Goal: Task Accomplishment & Management: Complete application form

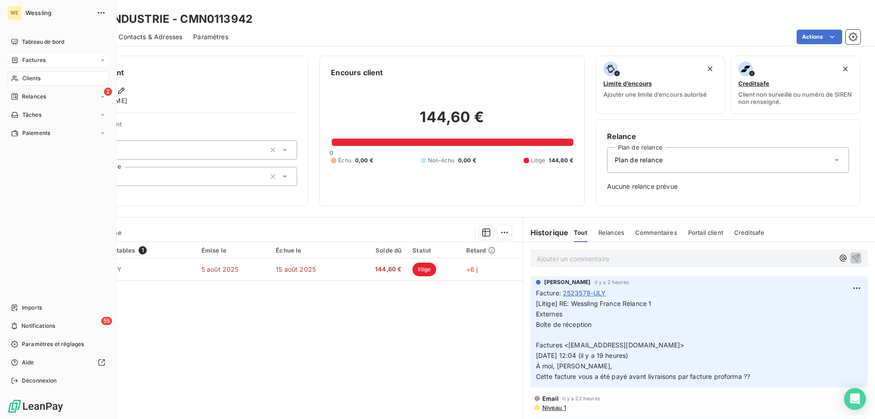
click at [24, 59] on span "Factures" at bounding box center [33, 60] width 23 height 8
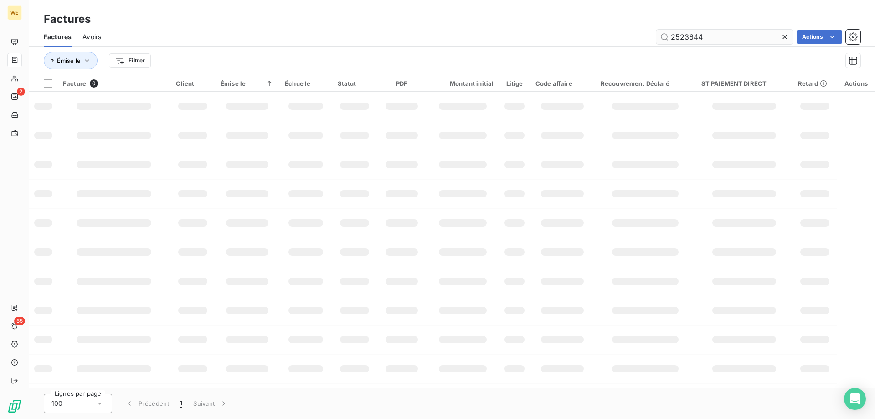
click at [685, 38] on input "2523644" at bounding box center [724, 37] width 137 height 15
drag, startPoint x: 685, startPoint y: 38, endPoint x: 673, endPoint y: 36, distance: 12.2
click at [673, 36] on input "2523644" at bounding box center [724, 37] width 137 height 15
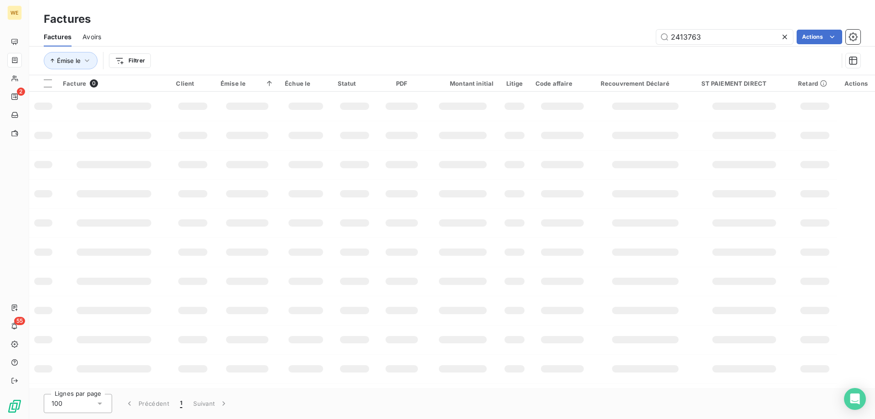
type input "2413763"
click at [670, 40] on input "2413763" at bounding box center [724, 37] width 137 height 15
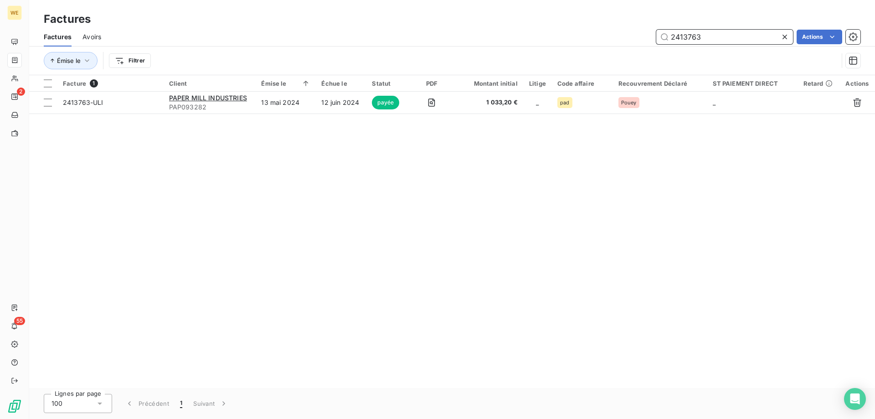
click at [701, 37] on input "2413763" at bounding box center [724, 37] width 137 height 15
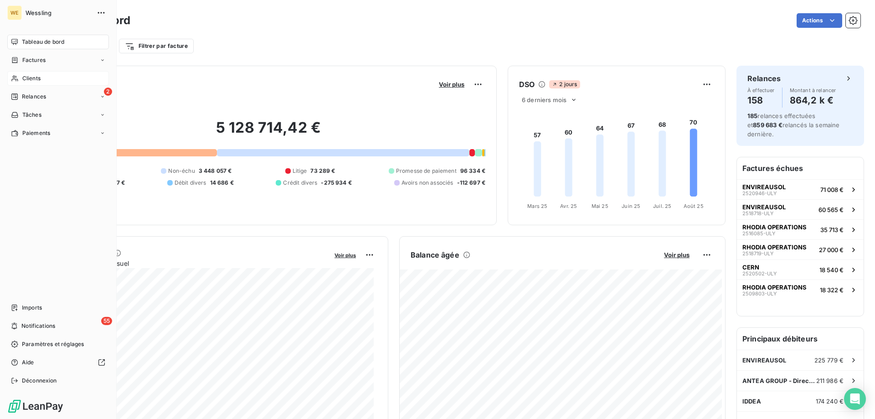
click at [27, 79] on span "Clients" at bounding box center [31, 78] width 18 height 8
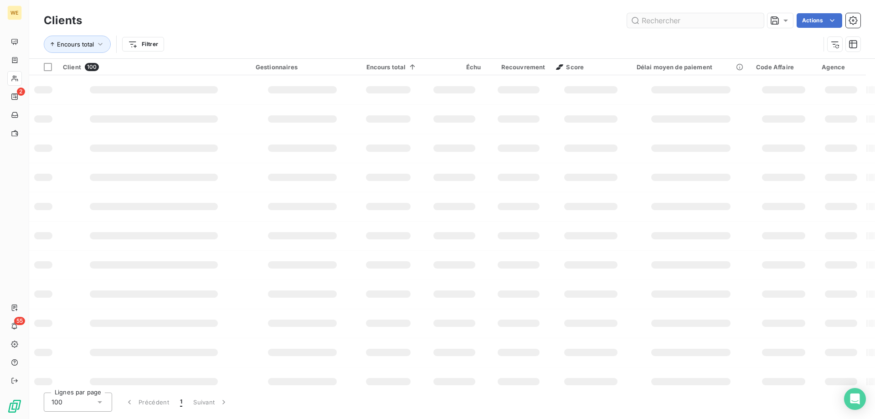
click at [649, 23] on input "text" at bounding box center [695, 20] width 137 height 15
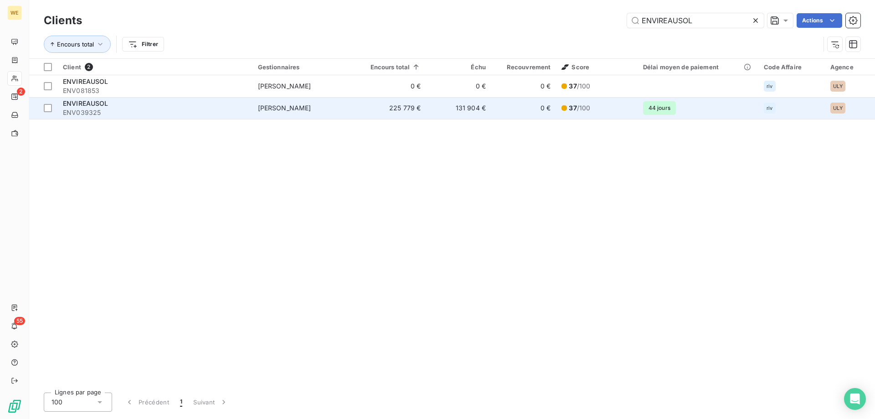
type input "ENVIREAUSOL"
click at [77, 109] on span "ENV039325" at bounding box center [155, 112] width 184 height 9
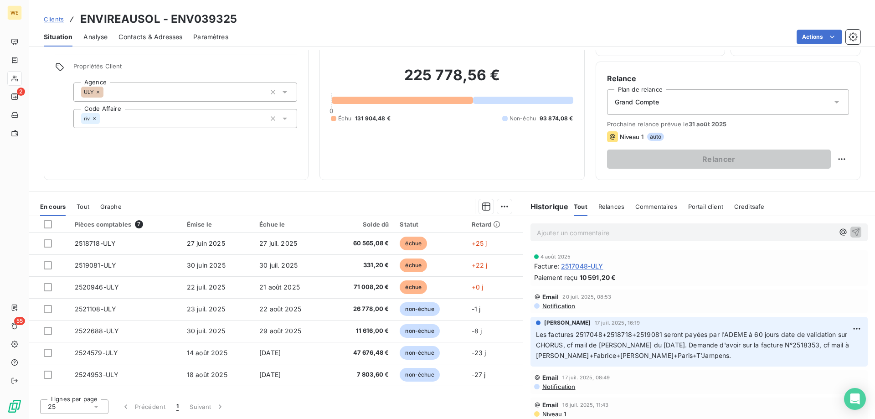
click at [159, 156] on div "Informations client Gestionnaires [PERSON_NAME] Propriétés Client Agence ULY Co…" at bounding box center [176, 89] width 265 height 182
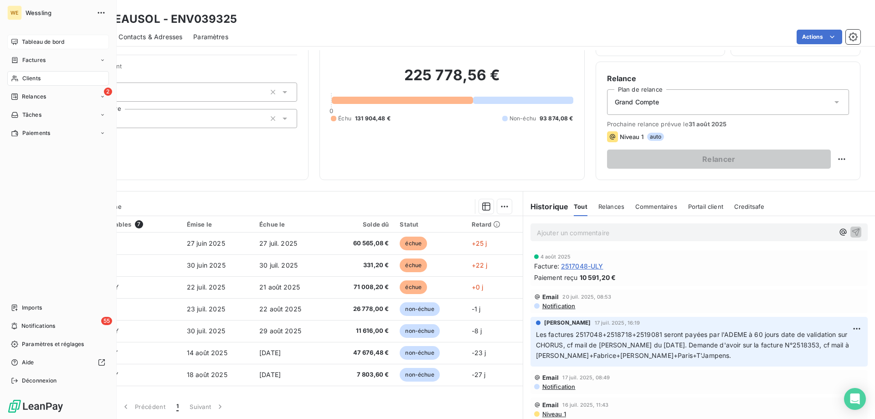
click at [39, 41] on span "Tableau de bord" at bounding box center [43, 42] width 42 height 8
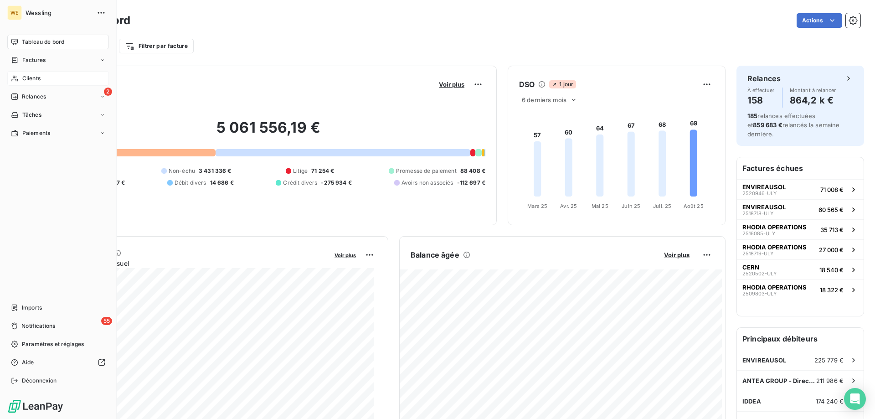
click at [29, 78] on span "Clients" at bounding box center [31, 78] width 18 height 8
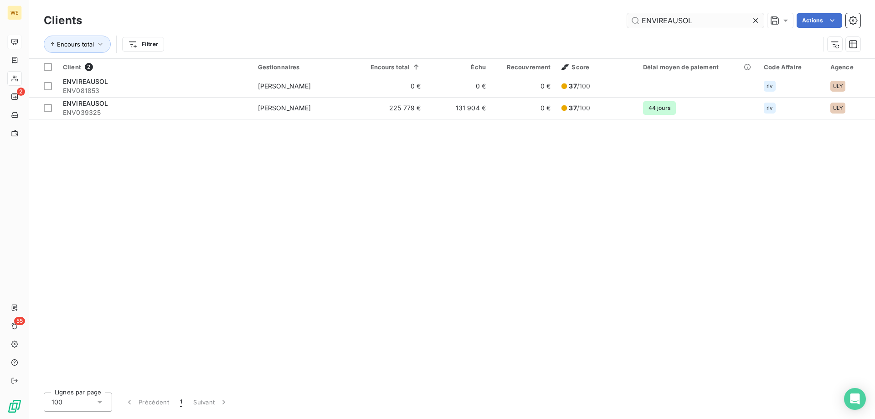
click at [657, 21] on input "ENVIREAUSOL" at bounding box center [695, 20] width 137 height 15
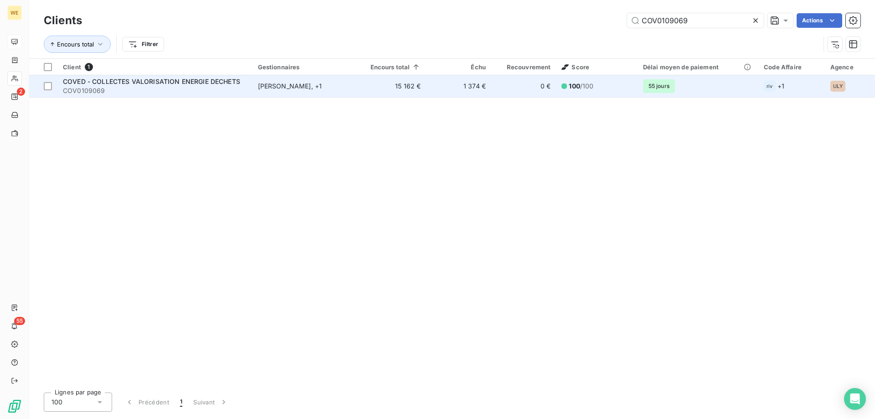
type input "COV0109069"
click at [108, 91] on span "COV0109069" at bounding box center [155, 90] width 184 height 9
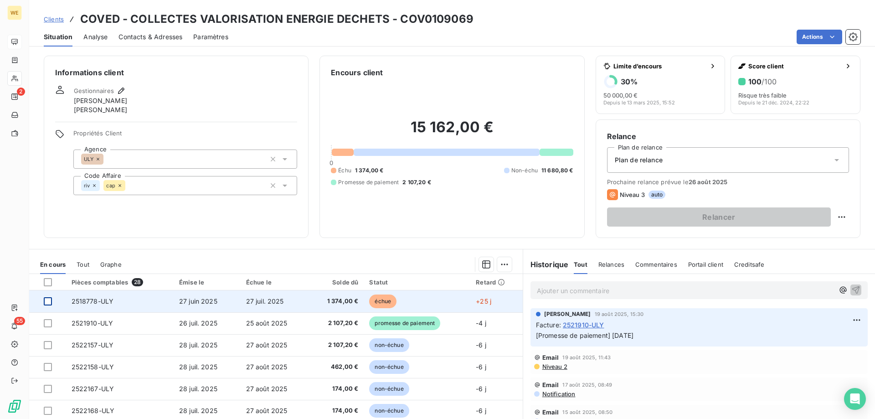
click at [48, 300] on div at bounding box center [48, 301] width 8 height 8
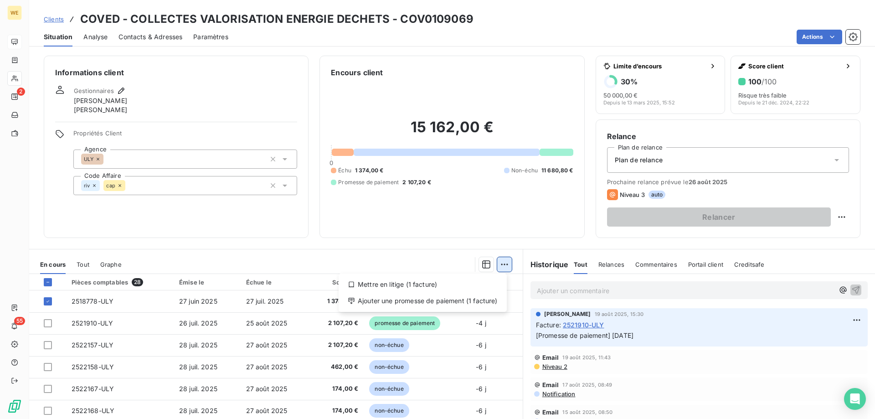
click at [503, 262] on html "WE 2 55 Clients COVED - COLLECTES VALORISATION ENERGIE DECHETS - COV0109069 Sit…" at bounding box center [437, 209] width 875 height 419
click at [478, 306] on div "Ajouter une promesse de paiement (1 facture)" at bounding box center [422, 300] width 161 height 15
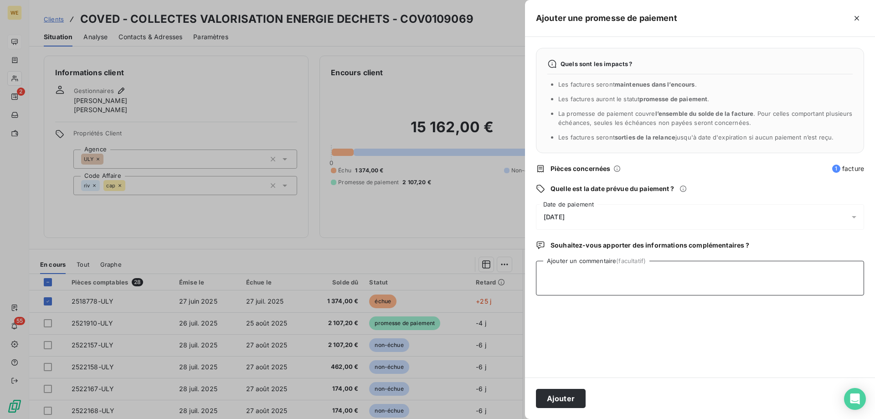
click at [569, 285] on textarea "Ajouter un commentaire (facultatif)" at bounding box center [700, 278] width 328 height 35
type textarea "[DATE]"
click at [575, 212] on div "[DATE]" at bounding box center [700, 217] width 328 height 26
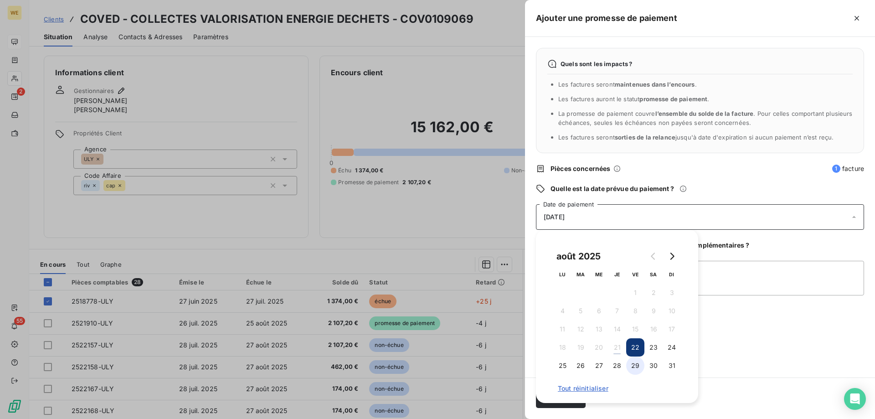
click at [634, 367] on button "29" at bounding box center [635, 365] width 18 height 18
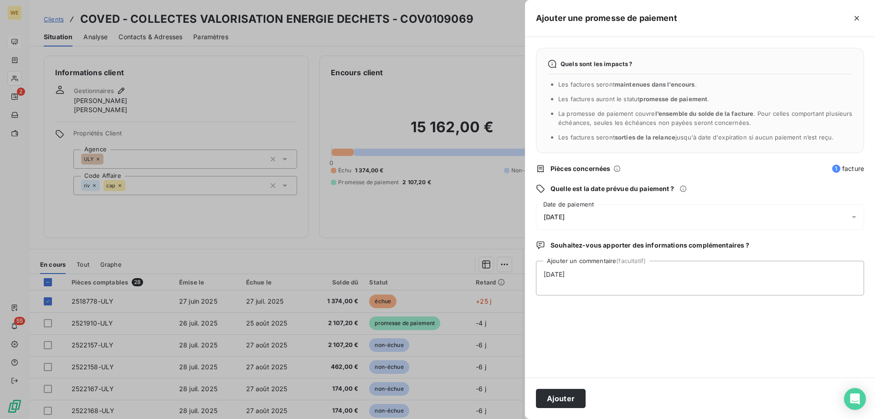
click at [724, 314] on div "Quels sont les impacts ? Les factures seront maintenues dans l’encours . Les fa…" at bounding box center [700, 207] width 350 height 340
click at [564, 402] on button "Ajouter" at bounding box center [561, 398] width 50 height 19
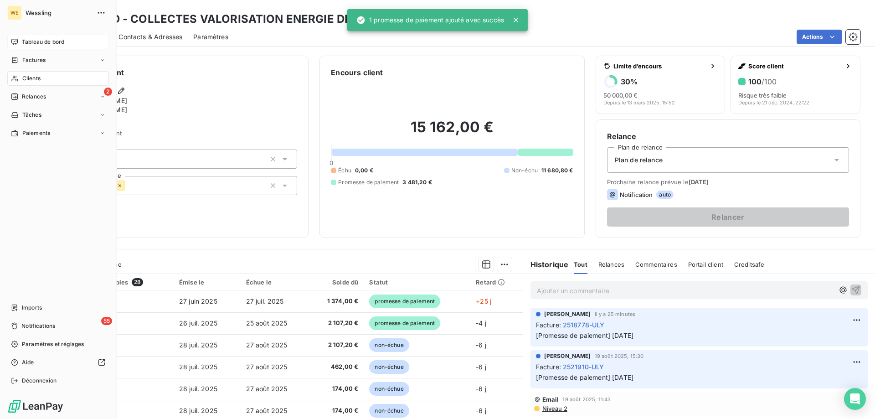
click at [23, 76] on span "Clients" at bounding box center [31, 78] width 18 height 8
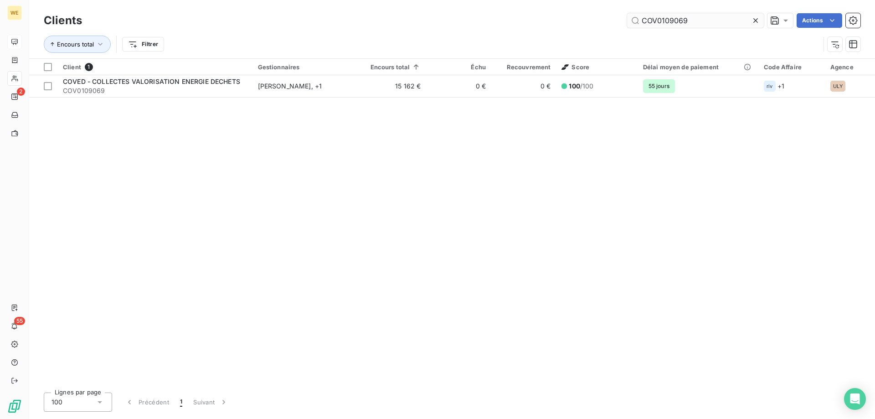
click at [662, 23] on input "COV0109069" at bounding box center [695, 20] width 137 height 15
drag, startPoint x: 662, startPoint y: 23, endPoint x: 655, endPoint y: 20, distance: 7.2
click at [655, 20] on input "COV0109069" at bounding box center [695, 20] width 137 height 15
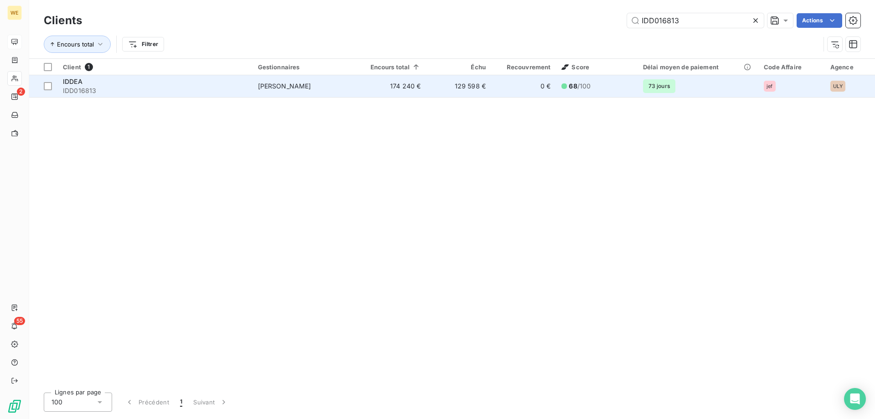
type input "IDD016813"
click at [110, 86] on span "IDD016813" at bounding box center [155, 90] width 184 height 9
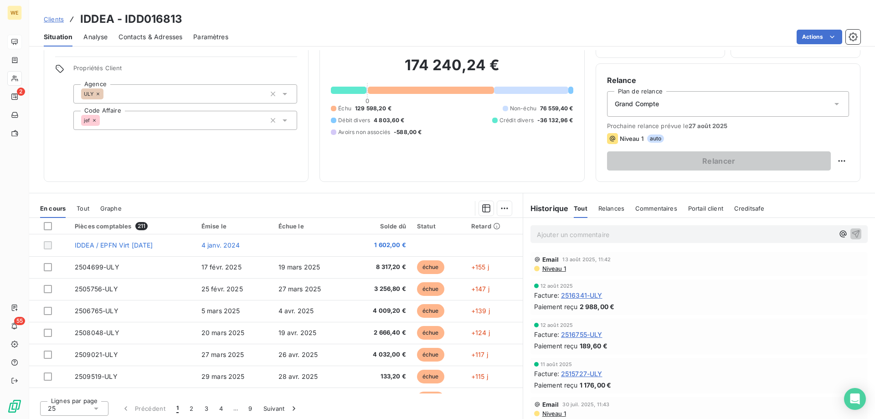
scroll to position [58, 0]
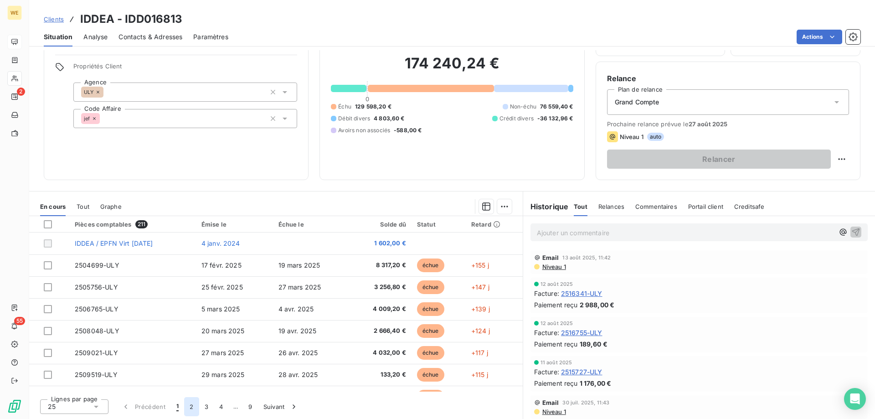
click at [188, 408] on button "2" at bounding box center [191, 406] width 15 height 19
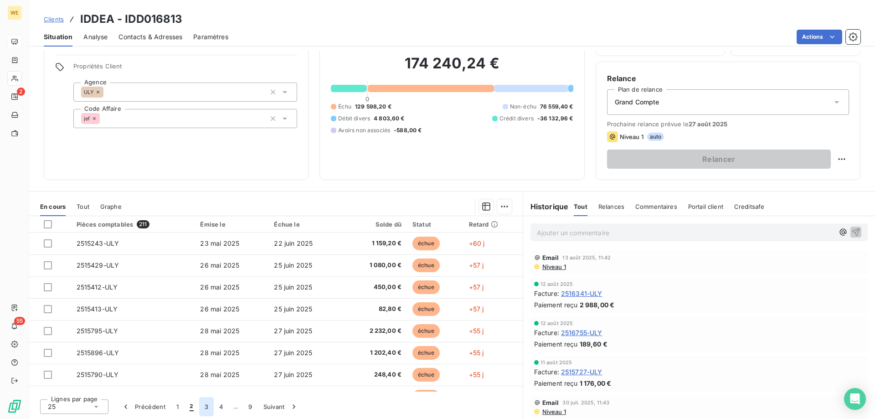
click at [203, 406] on button "3" at bounding box center [206, 406] width 15 height 19
click at [223, 409] on button "4" at bounding box center [221, 406] width 15 height 19
click at [238, 409] on button "5" at bounding box center [235, 406] width 15 height 19
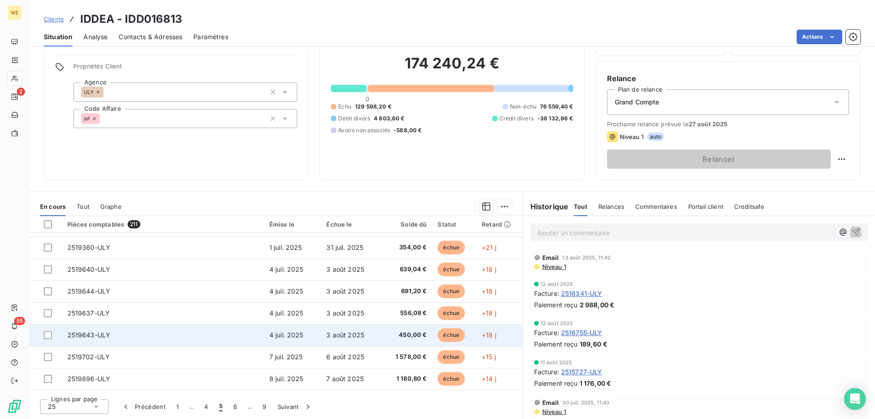
scroll to position [228, 0]
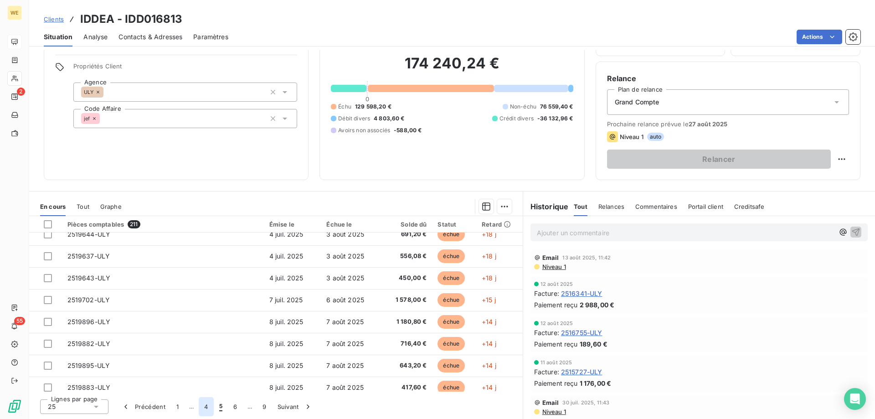
click at [205, 405] on button "4" at bounding box center [206, 406] width 15 height 19
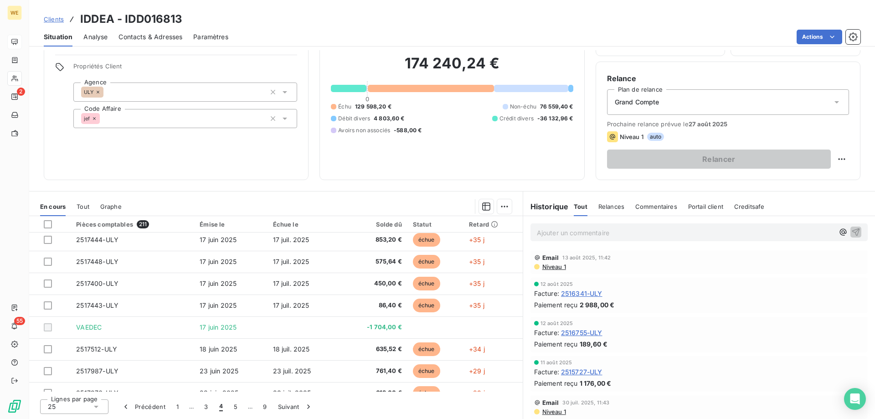
scroll to position [137, 0]
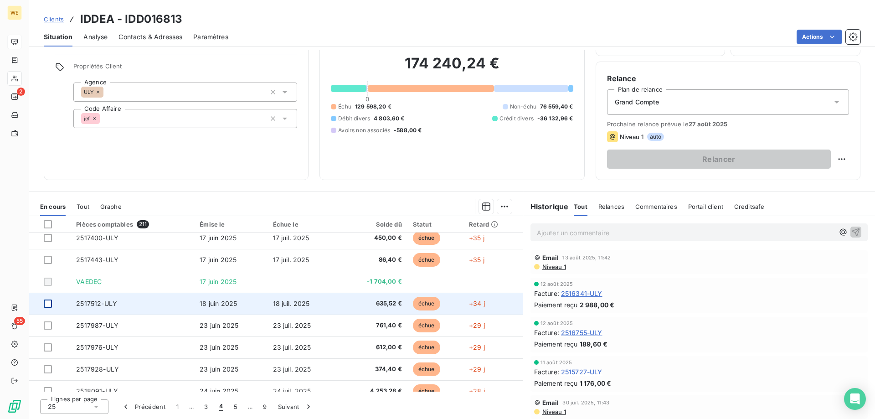
click at [47, 306] on div at bounding box center [48, 303] width 8 height 8
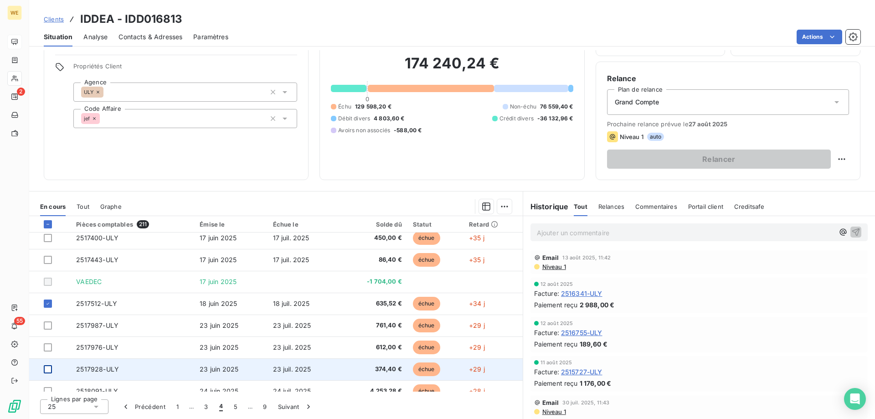
click at [47, 372] on div at bounding box center [48, 369] width 8 height 8
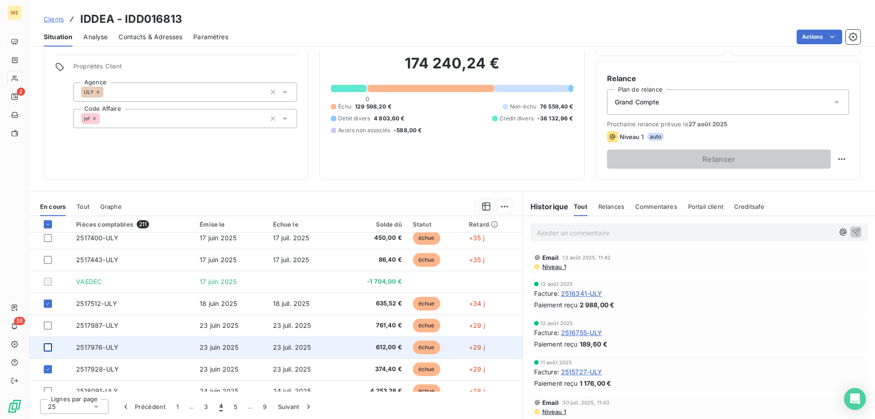
click at [50, 350] on div at bounding box center [48, 347] width 8 height 8
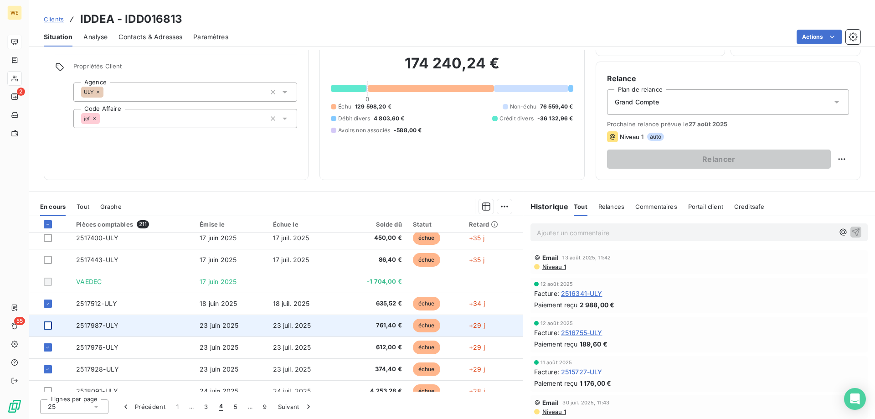
click at [51, 329] on div at bounding box center [48, 325] width 8 height 8
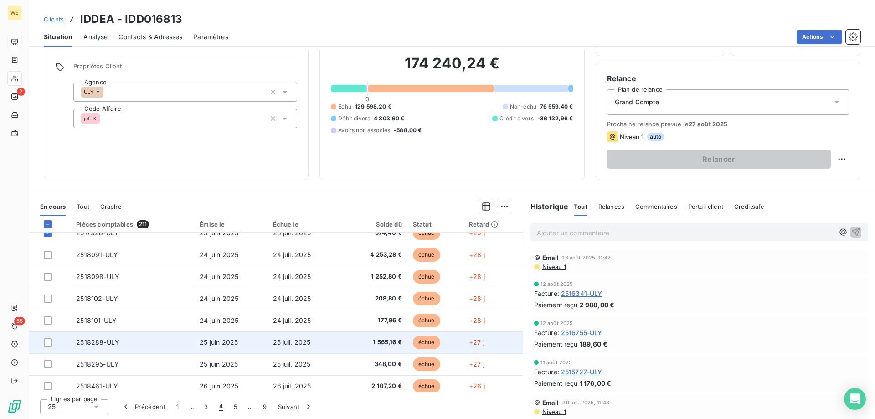
scroll to position [273, 0]
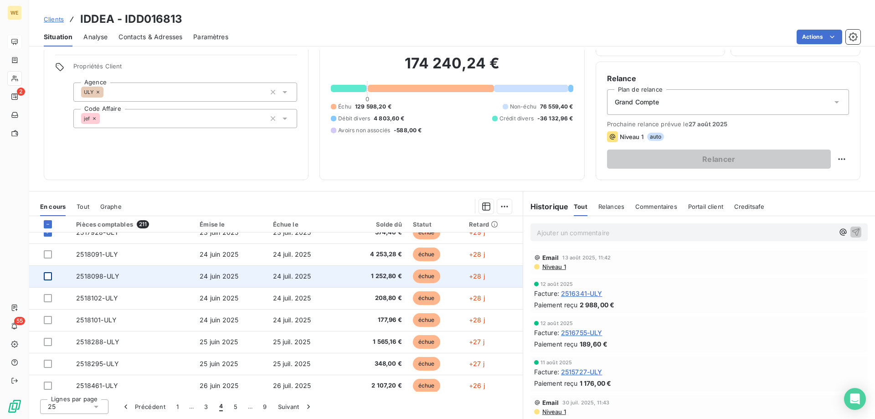
click at [51, 279] on div at bounding box center [48, 276] width 8 height 8
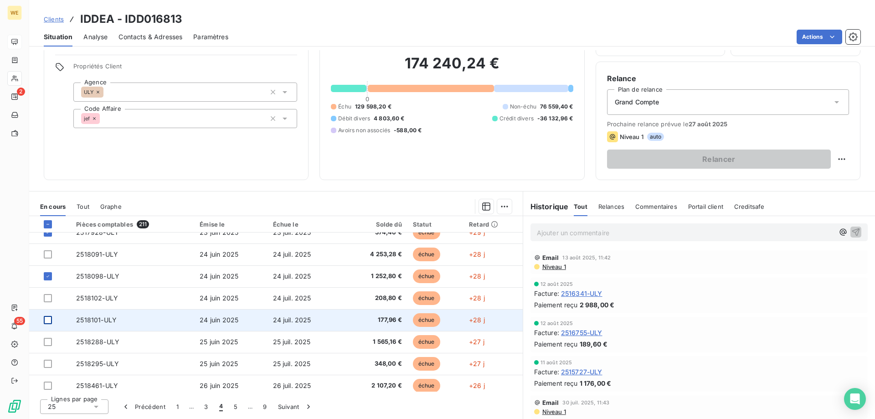
click at [48, 321] on div at bounding box center [48, 320] width 8 height 8
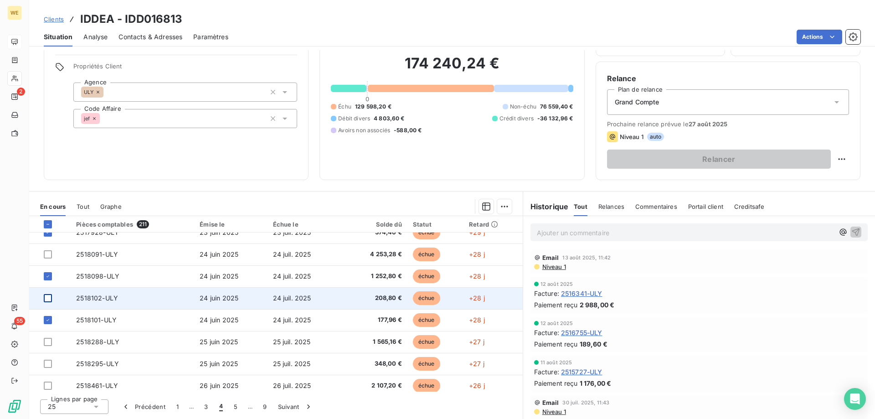
click at [46, 298] on div at bounding box center [48, 298] width 8 height 8
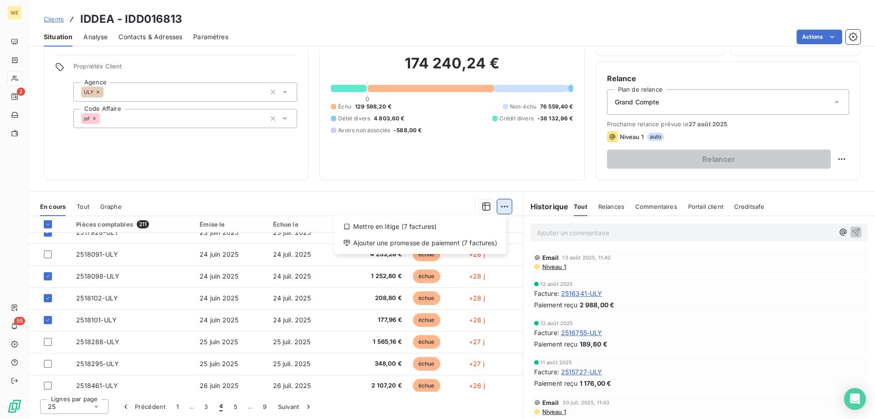
click at [505, 211] on html "WE 2 55 Clients IDDEA - IDD016813 Situation Analyse Contacts & Adresses Paramèt…" at bounding box center [437, 209] width 875 height 419
click at [485, 245] on div "Ajouter une promesse de paiement (7 factures)" at bounding box center [420, 242] width 165 height 15
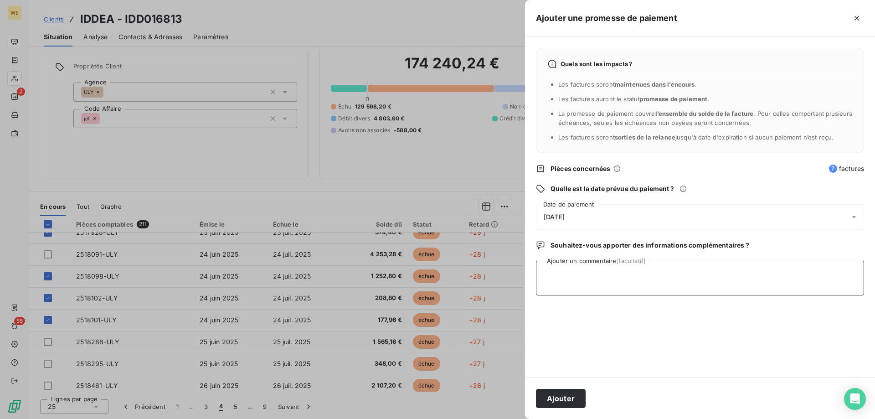
click at [564, 272] on textarea "Ajouter un commentaire (facultatif)" at bounding box center [700, 278] width 328 height 35
type textarea "[DATE]"
click at [591, 212] on div "[DATE]" at bounding box center [700, 217] width 328 height 26
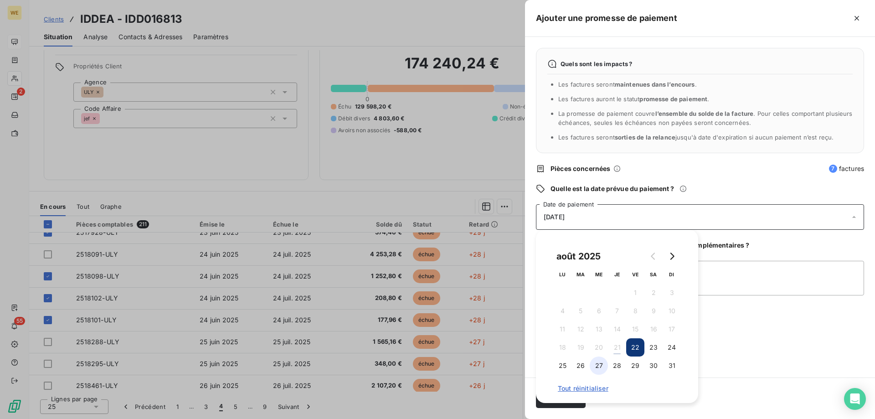
click at [597, 363] on button "27" at bounding box center [598, 365] width 18 height 18
click at [710, 344] on div "Quels sont les impacts ? Les factures seront maintenues dans l’encours . Les fa…" at bounding box center [700, 207] width 350 height 340
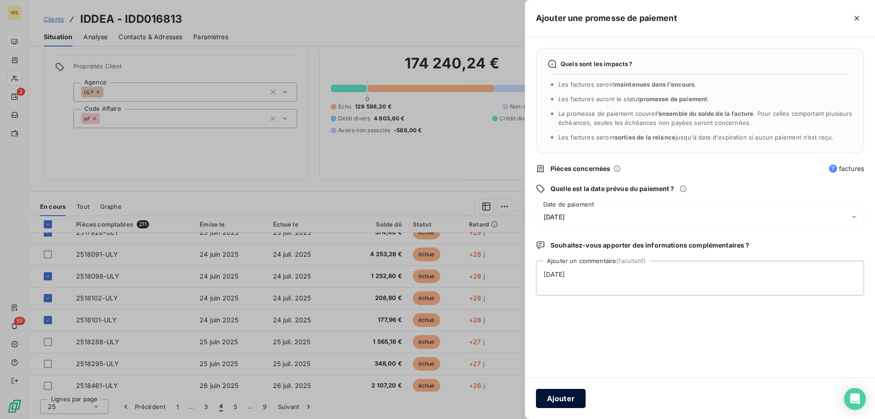
click at [554, 401] on button "Ajouter" at bounding box center [561, 398] width 50 height 19
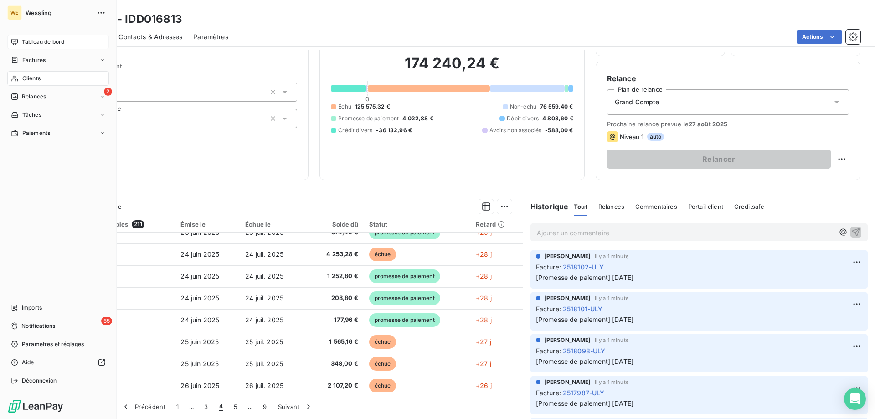
click at [29, 77] on span "Clients" at bounding box center [31, 78] width 18 height 8
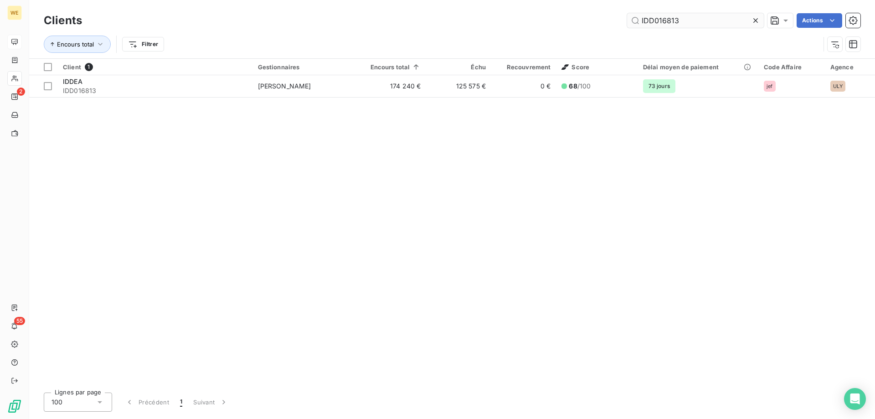
click at [642, 19] on input "IDD016813" at bounding box center [695, 20] width 137 height 15
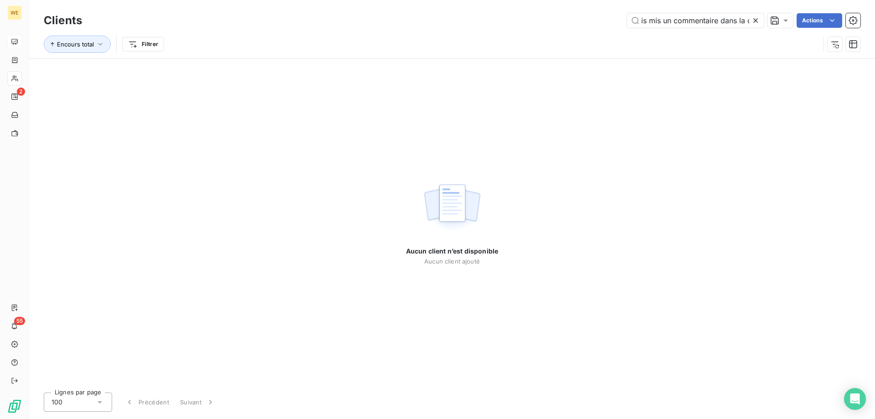
type input "Re: [PERSON_NAME] France Relance 1 Boîte de réception Kwade, Ulrike 11:15 (il y…"
click at [754, 20] on icon at bounding box center [755, 20] width 9 height 9
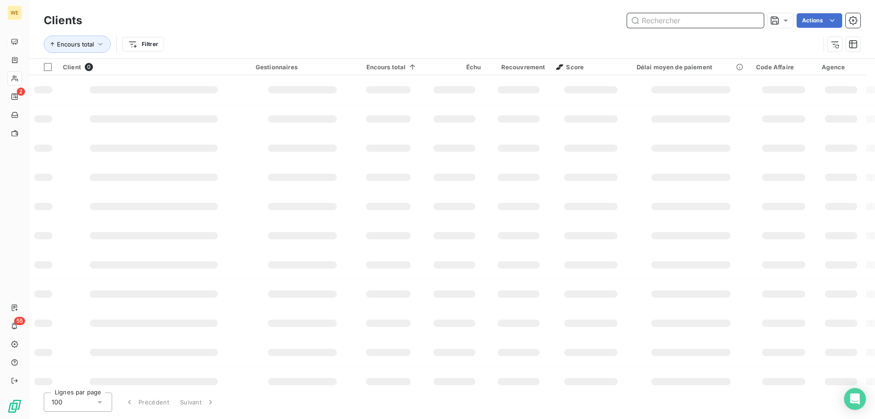
click at [670, 25] on input "text" at bounding box center [695, 20] width 137 height 15
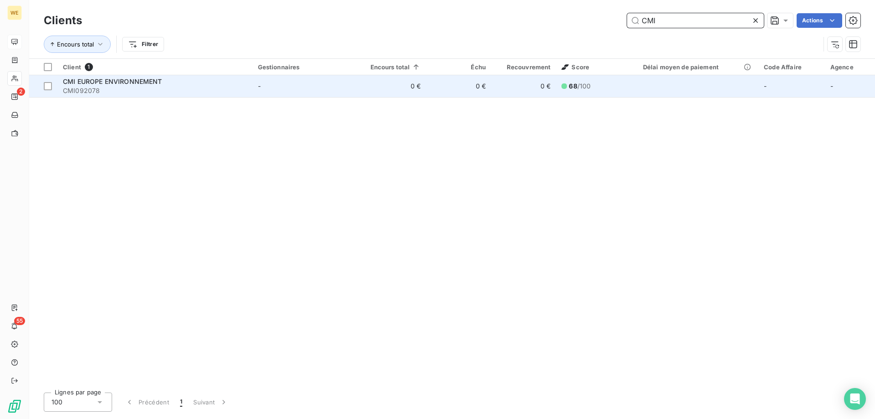
type input "CMI"
click at [231, 85] on div "CMI EUROPE ENVIRONNEMENT" at bounding box center [155, 81] width 184 height 9
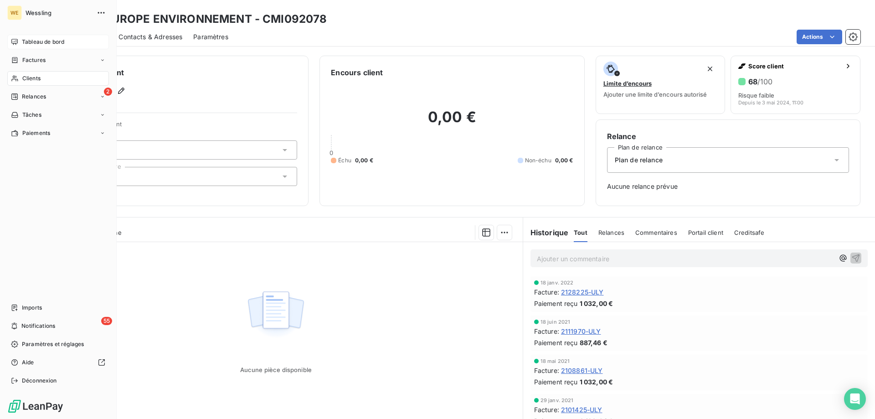
click at [27, 75] on span "Clients" at bounding box center [31, 78] width 18 height 8
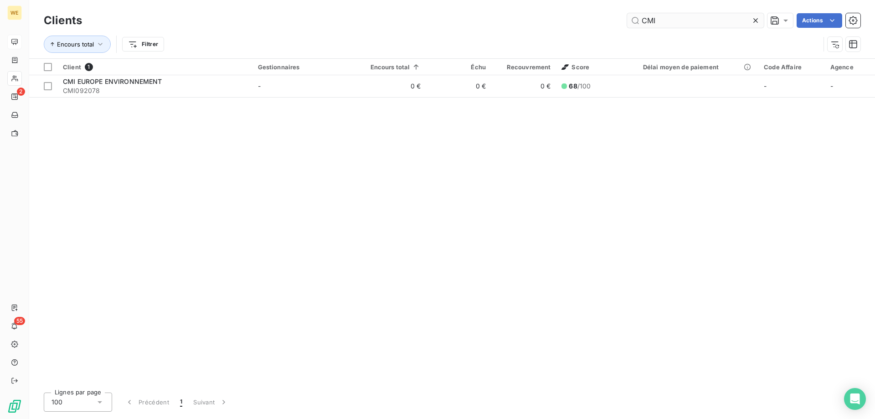
click at [665, 19] on input "CMI" at bounding box center [695, 20] width 137 height 15
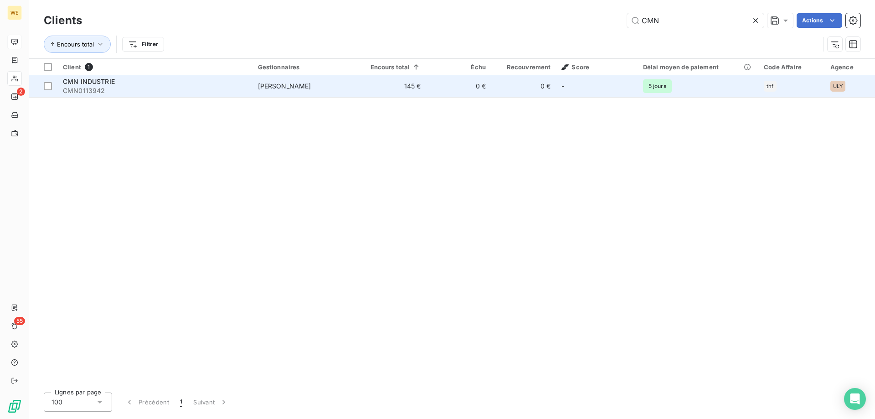
type input "CMN"
click at [266, 83] on span "[PERSON_NAME]" at bounding box center [284, 86] width 53 height 8
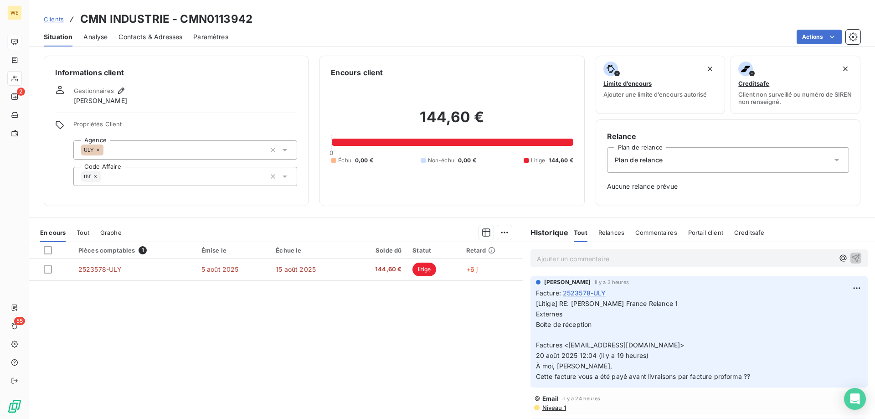
click at [565, 259] on p "Ajouter un commentaire ﻿" at bounding box center [685, 258] width 297 height 11
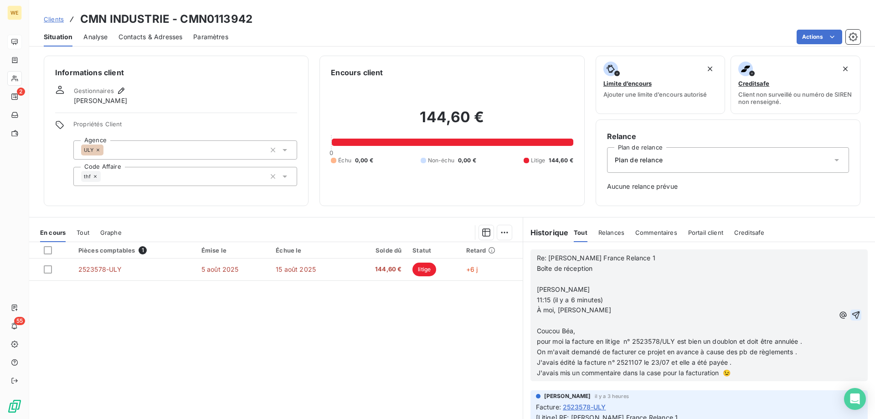
click at [851, 315] on icon "button" at bounding box center [855, 314] width 9 height 9
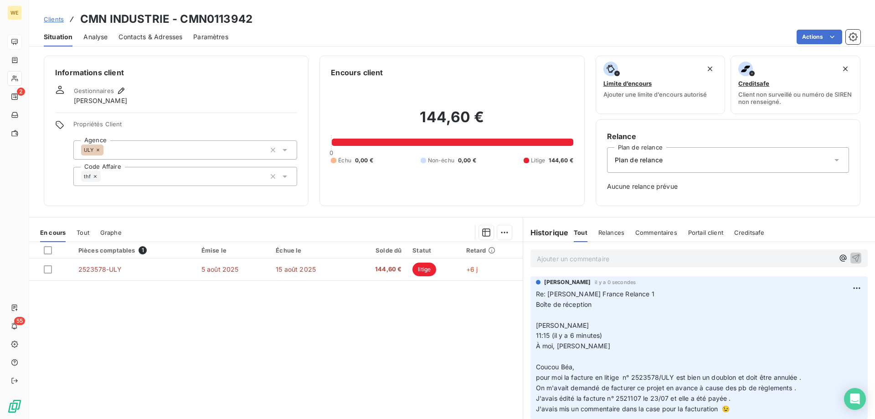
click at [306, 313] on div "Pièces comptables 1 Émise le Échue le Solde dû Statut Retard 2523578-ULY 5 août…" at bounding box center [275, 329] width 493 height 175
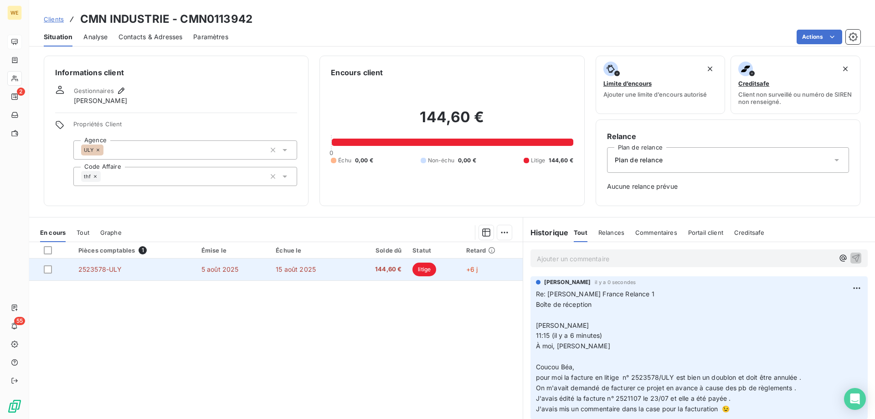
click at [107, 269] on span "2523578-ULY" at bounding box center [100, 269] width 44 height 8
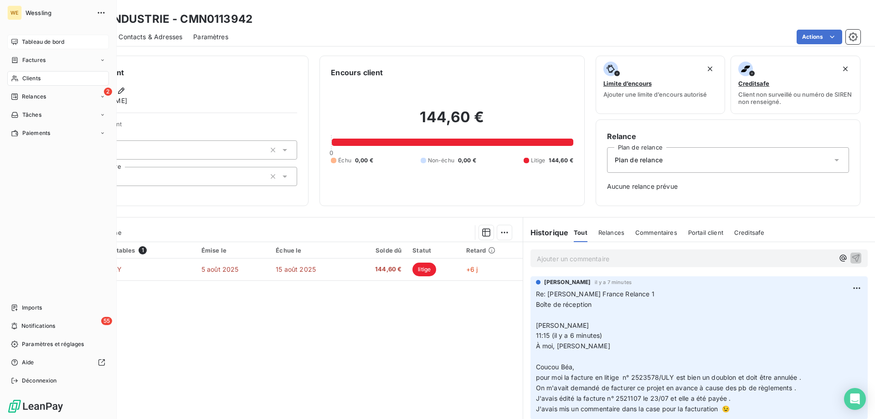
click at [47, 81] on div "Clients" at bounding box center [58, 78] width 102 height 15
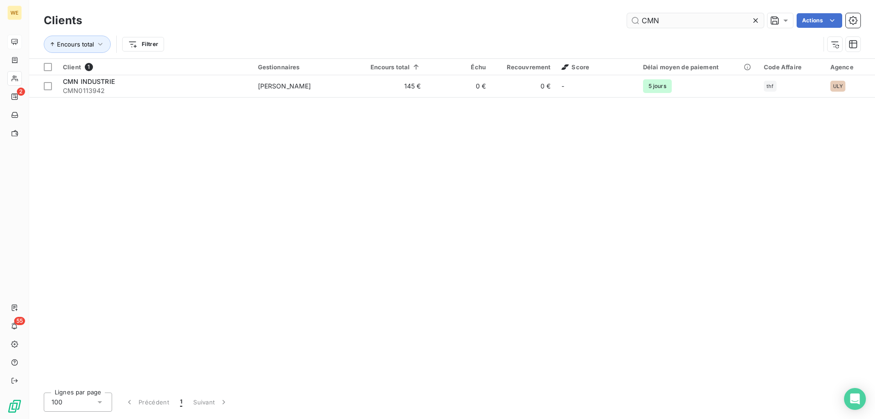
click at [644, 19] on input "CMN" at bounding box center [695, 20] width 137 height 15
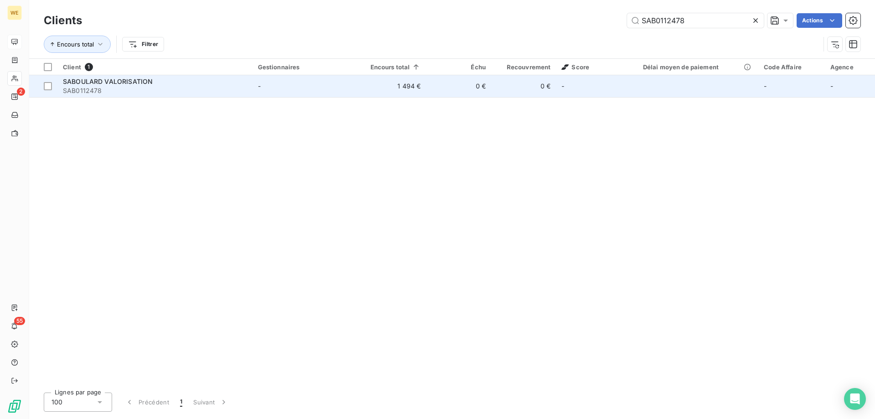
type input "SAB0112478"
click at [135, 83] on span "SABOULARD VALORISATION" at bounding box center [108, 81] width 90 height 8
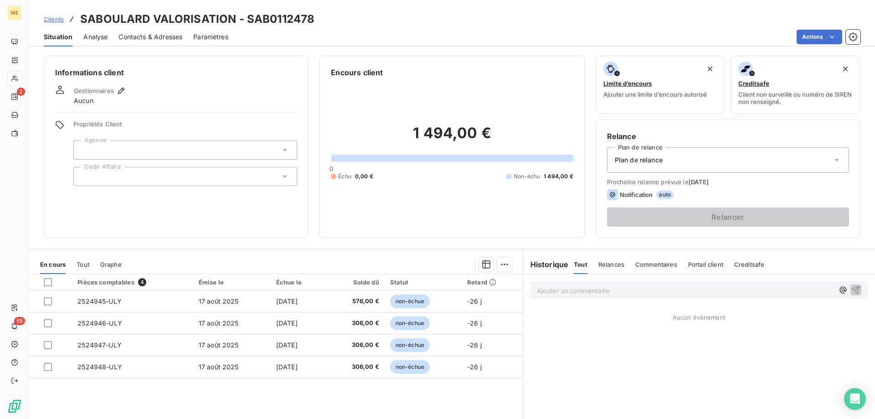
click at [160, 176] on div at bounding box center [185, 176] width 224 height 19
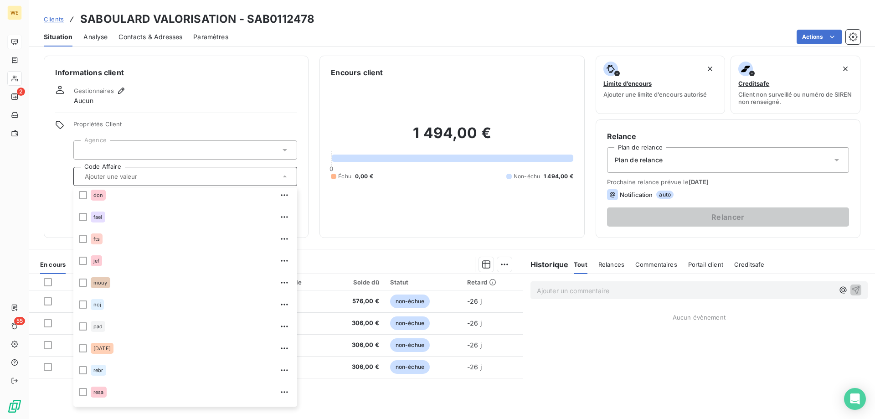
scroll to position [197, 0]
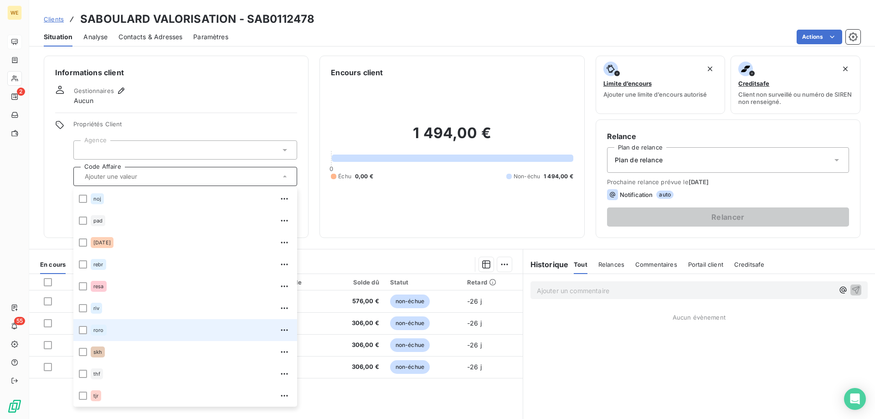
click at [98, 326] on div "roro" at bounding box center [99, 329] width 16 height 11
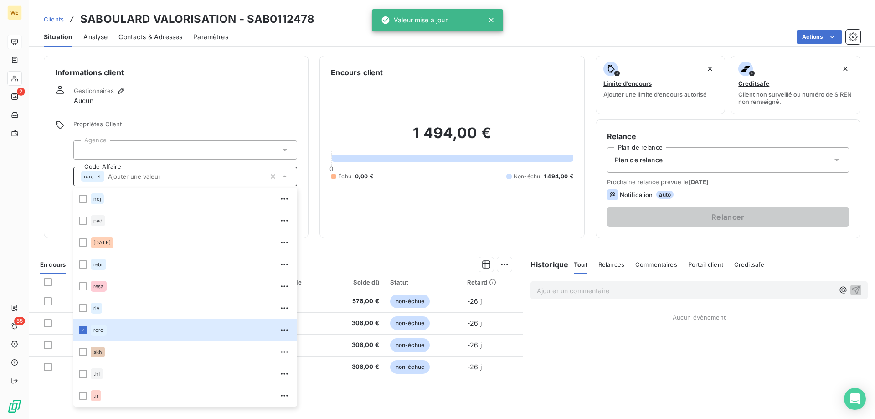
click at [122, 148] on div at bounding box center [185, 149] width 224 height 19
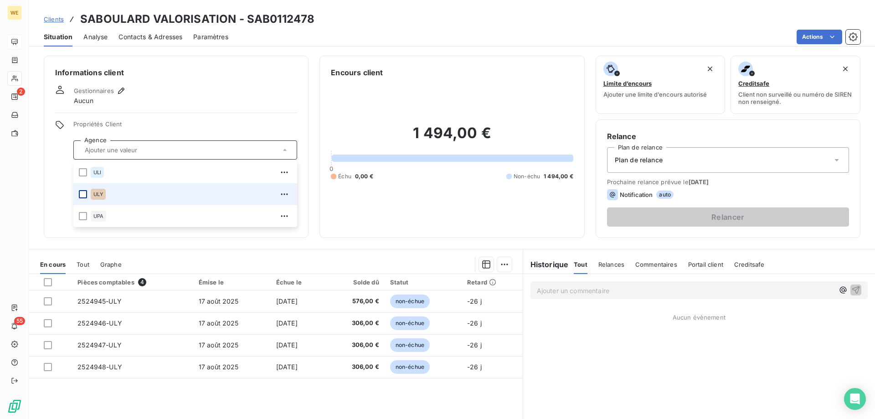
click at [82, 196] on div at bounding box center [83, 194] width 8 height 8
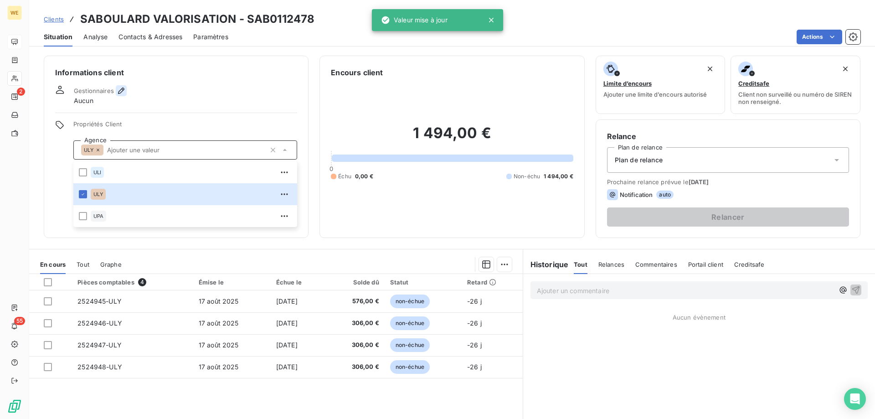
click at [121, 87] on icon "button" at bounding box center [121, 90] width 9 height 9
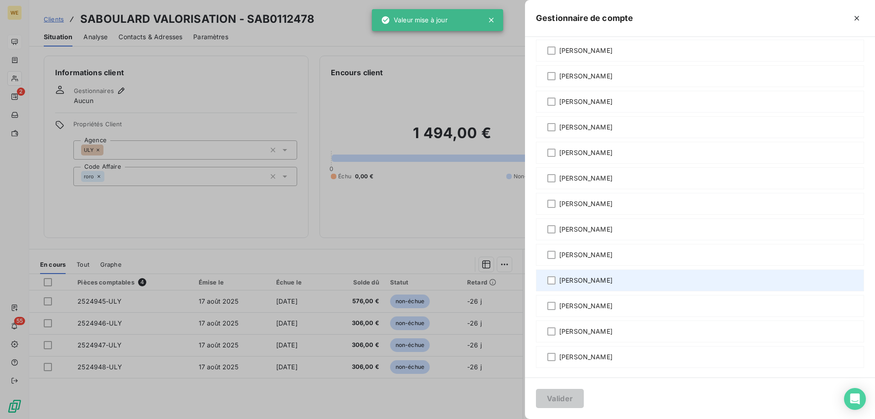
scroll to position [47, 0]
click at [575, 279] on span "[PERSON_NAME]" at bounding box center [585, 278] width 53 height 9
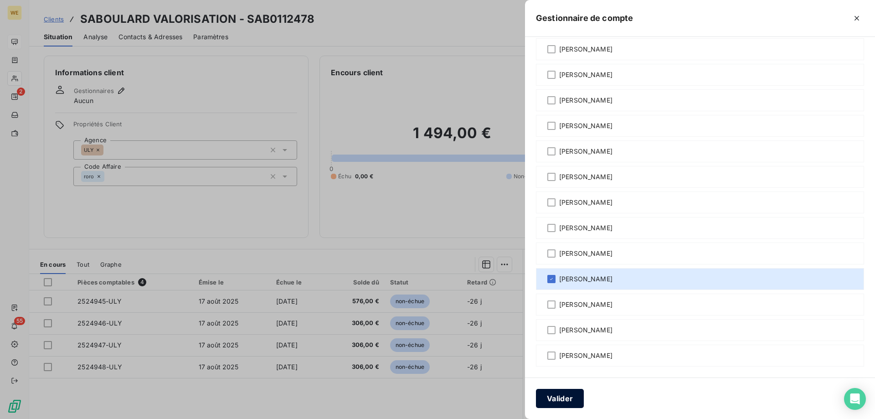
click at [563, 396] on button "Valider" at bounding box center [560, 398] width 48 height 19
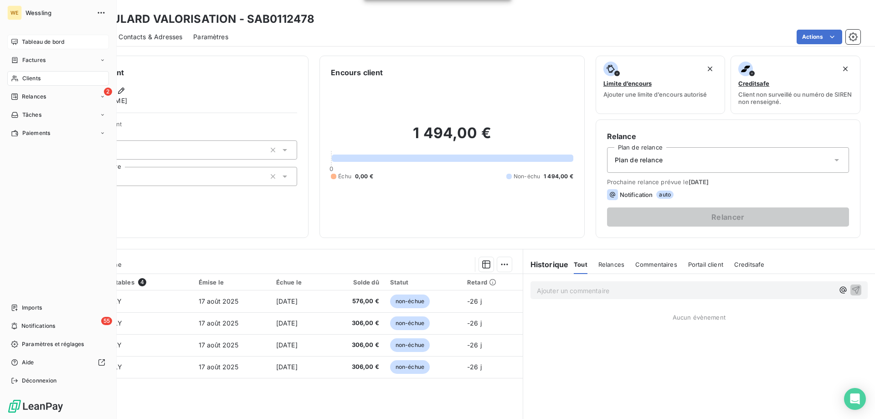
click at [41, 79] on span "Clients" at bounding box center [31, 78] width 18 height 8
